Goal: Task Accomplishment & Management: Use online tool/utility

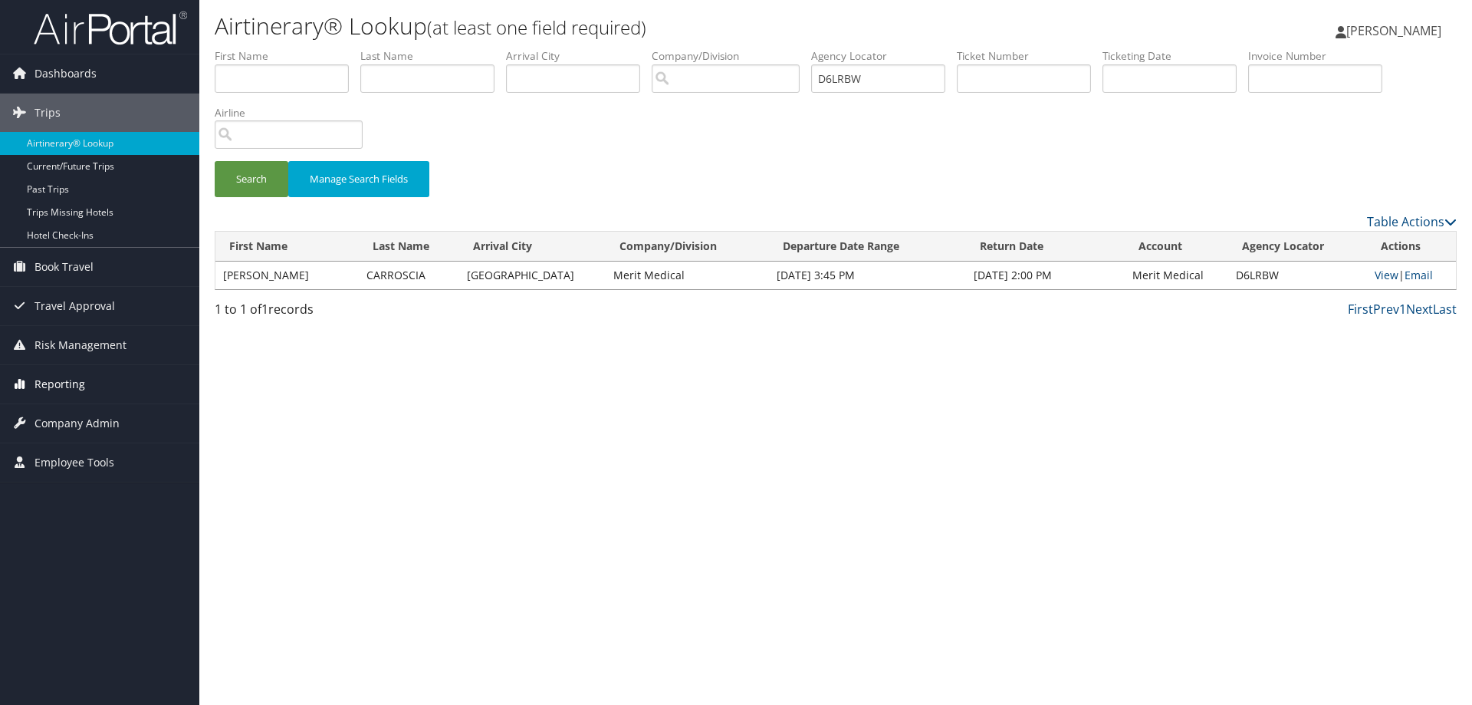
click at [68, 392] on span "Reporting" at bounding box center [60, 384] width 51 height 38
click at [68, 414] on link "Unused Tickets" at bounding box center [99, 414] width 199 height 23
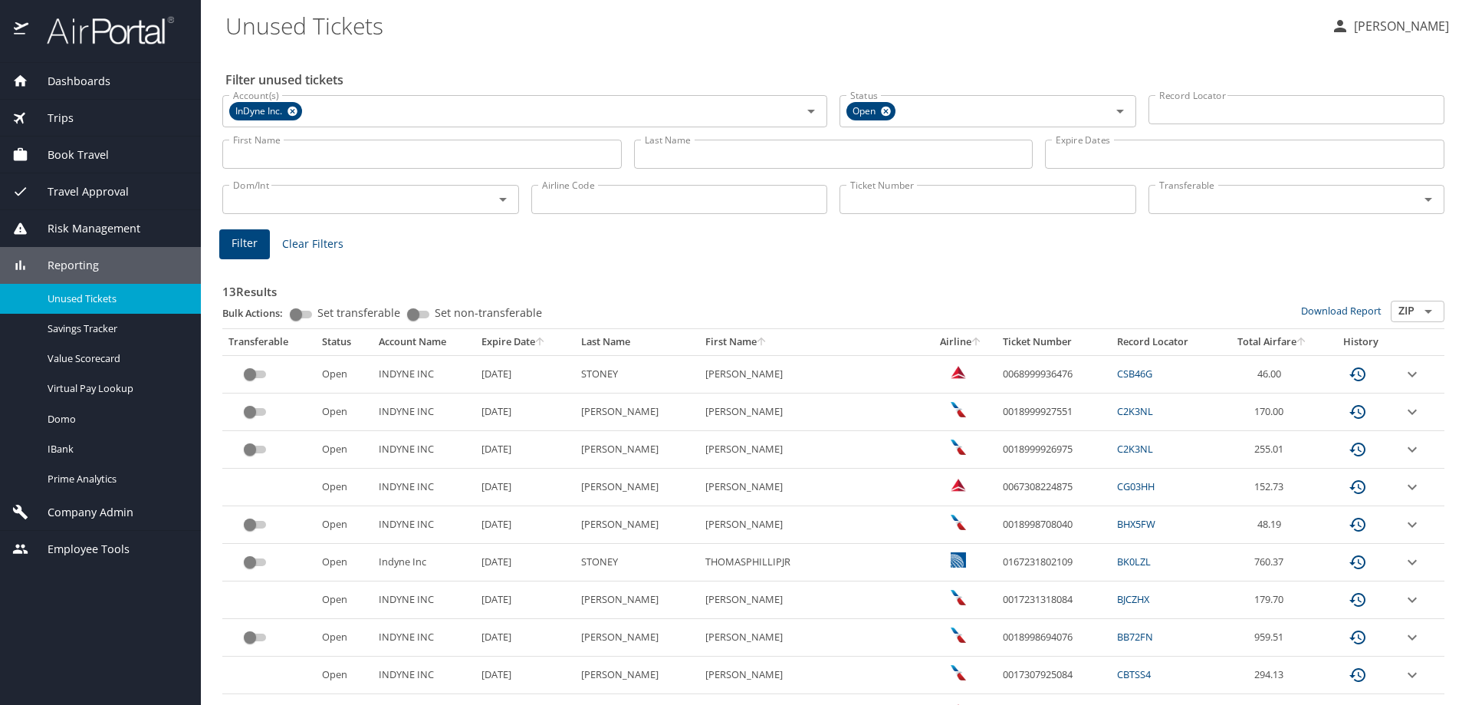
click at [947, 199] on input "Ticket Number" at bounding box center [988, 199] width 297 height 29
click at [297, 110] on icon at bounding box center [293, 112] width 10 height 10
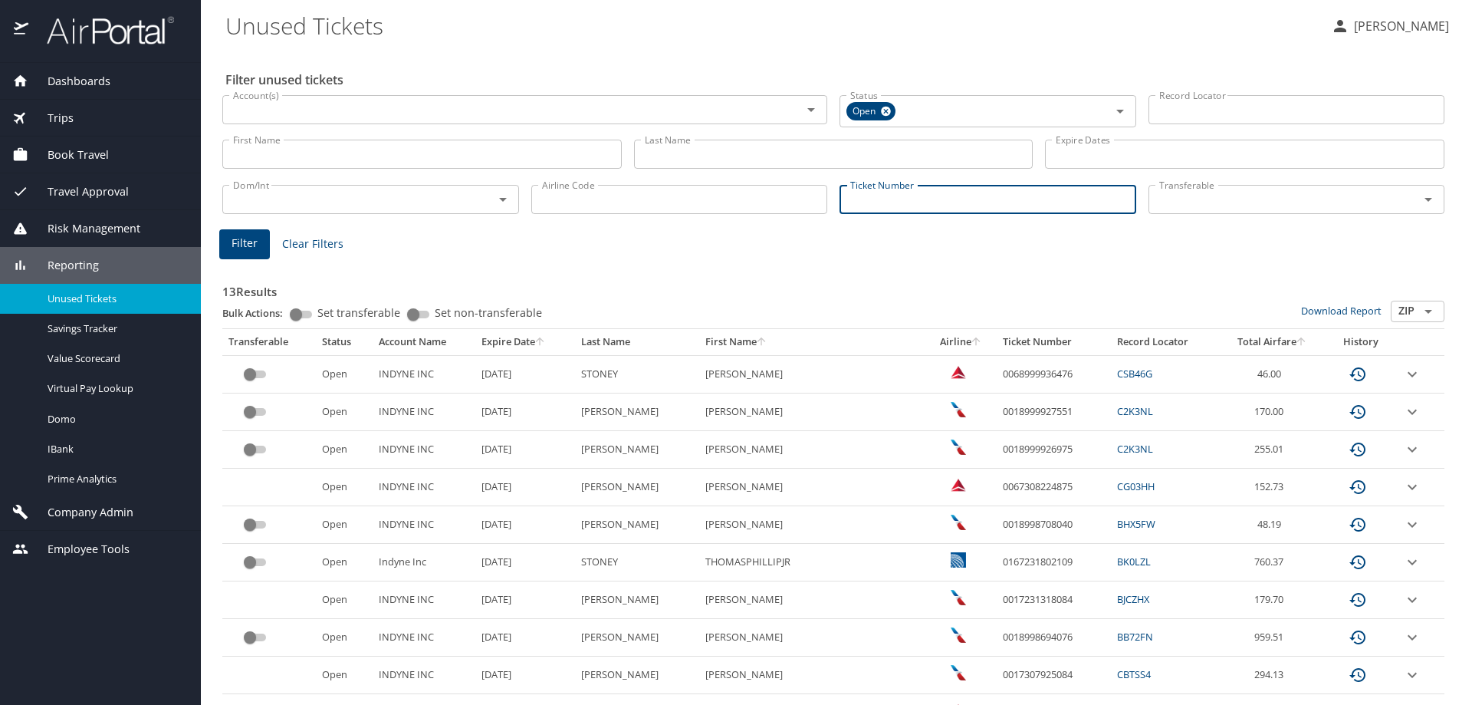
click at [1189, 105] on input "Record Locator" at bounding box center [1296, 109] width 297 height 29
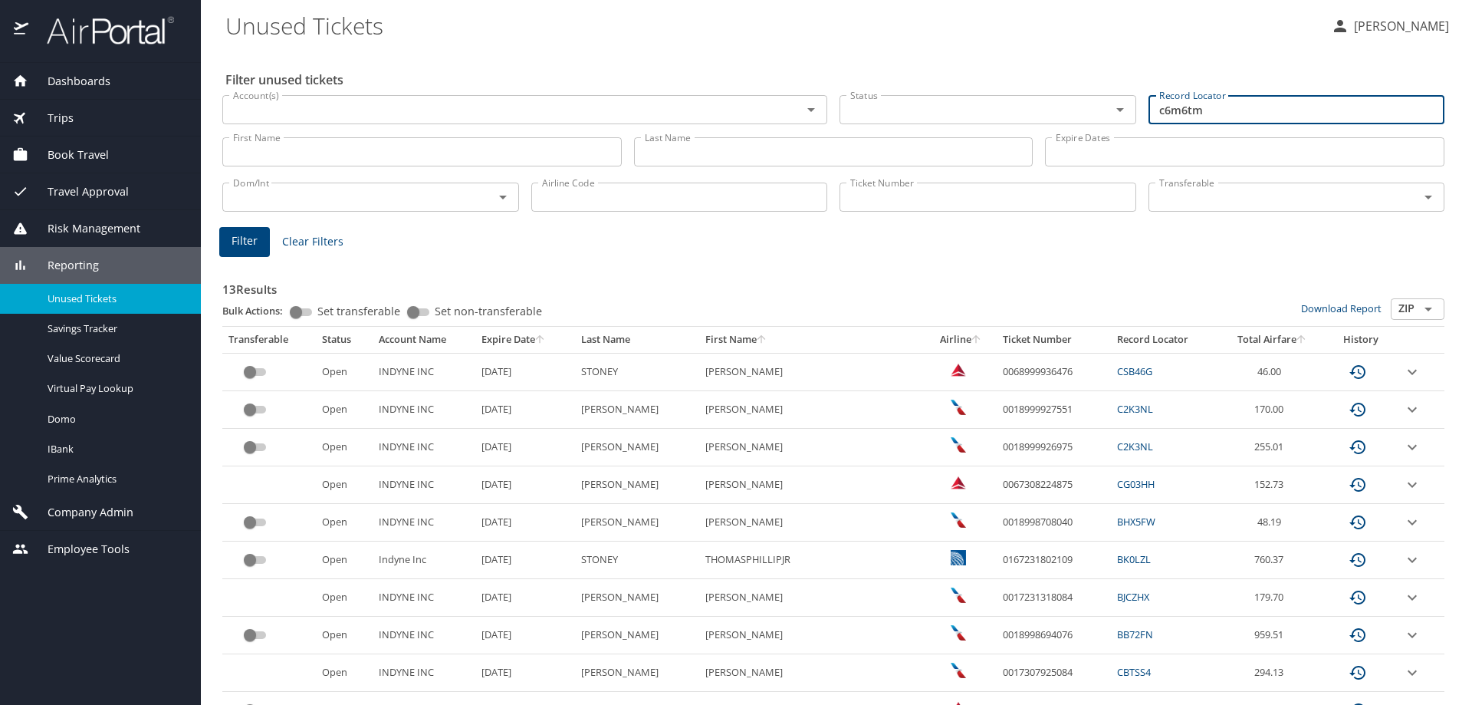
type input "c6m6tm"
click at [244, 247] on span "Filter" at bounding box center [245, 241] width 26 height 19
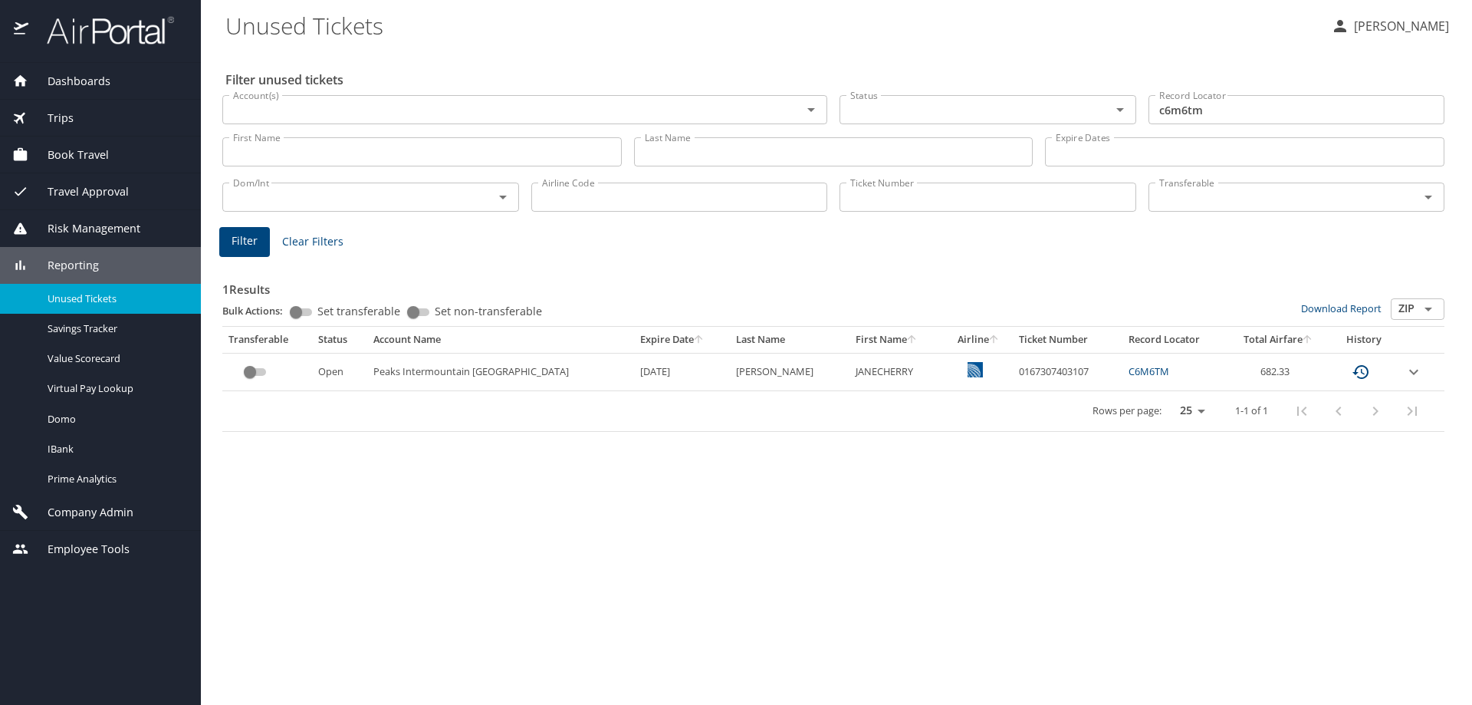
click at [1013, 366] on td "0167307403107" at bounding box center [1068, 372] width 110 height 38
copy td "0167307403107"
